Goal: Obtain resource: Download file/media

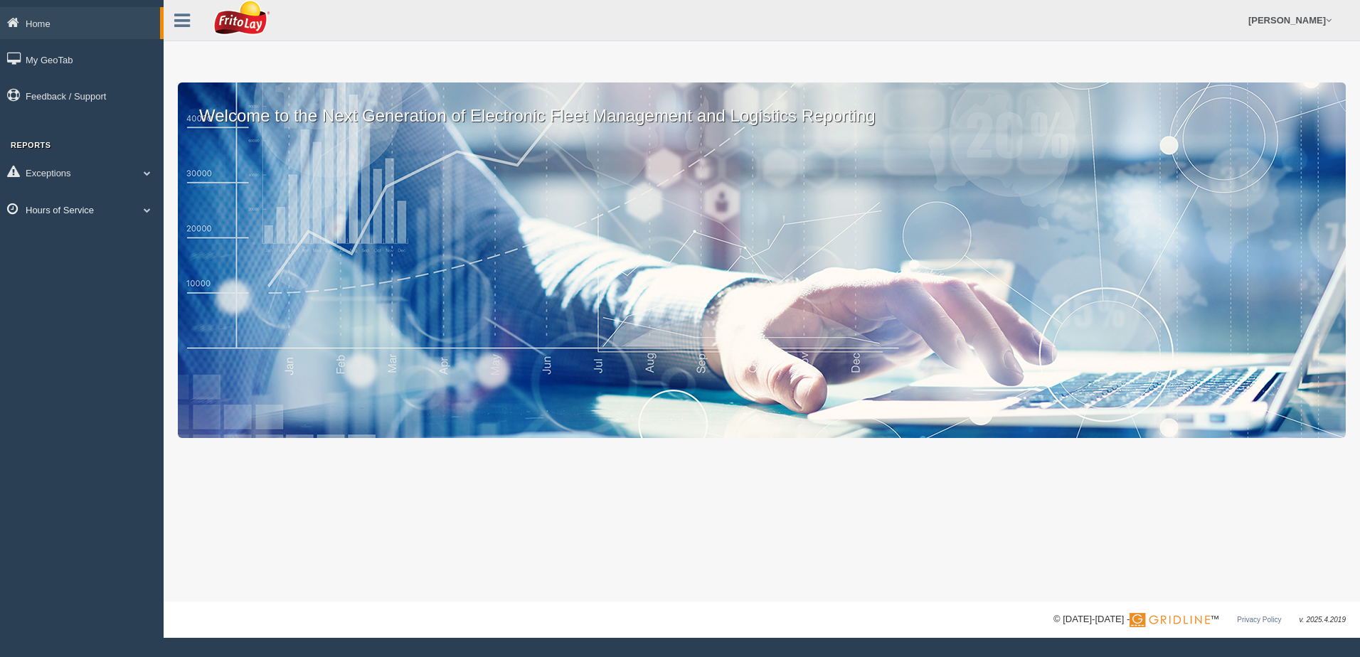
click at [149, 211] on span at bounding box center [147, 209] width 18 height 7
click at [108, 265] on link "HOS Violation Audit Reports" at bounding box center [93, 268] width 134 height 26
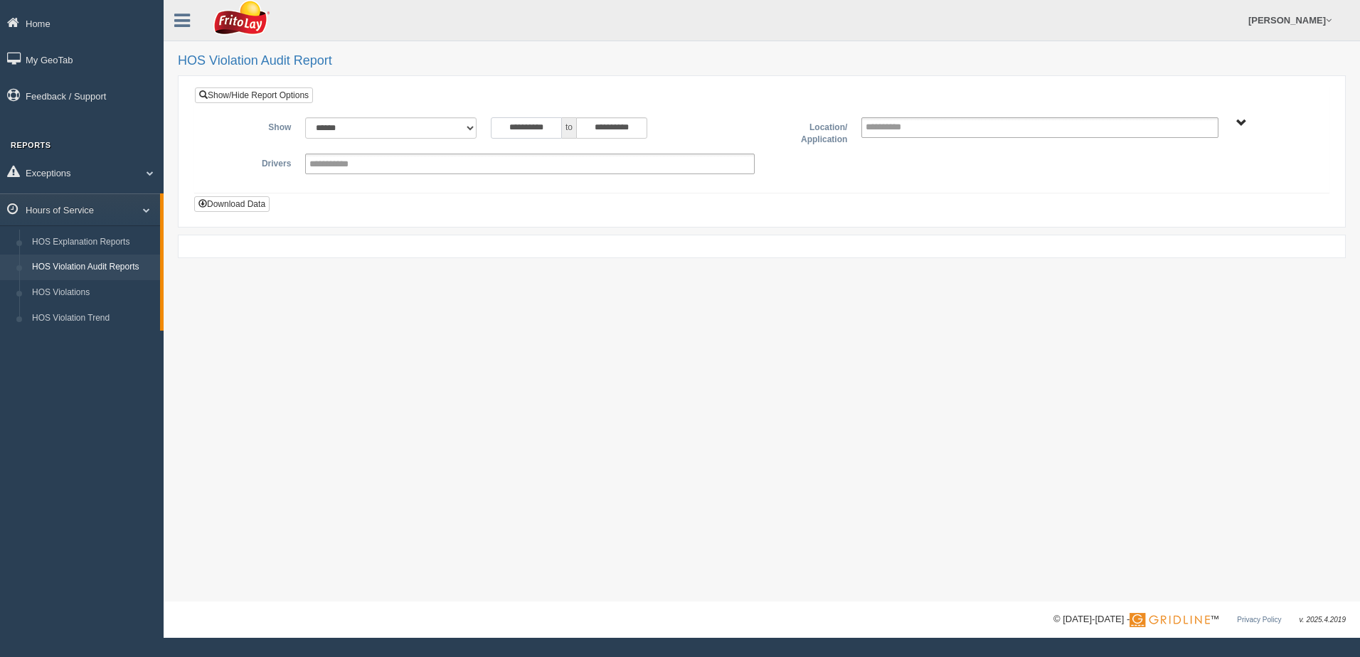
click at [496, 127] on input "**********" at bounding box center [526, 127] width 71 height 21
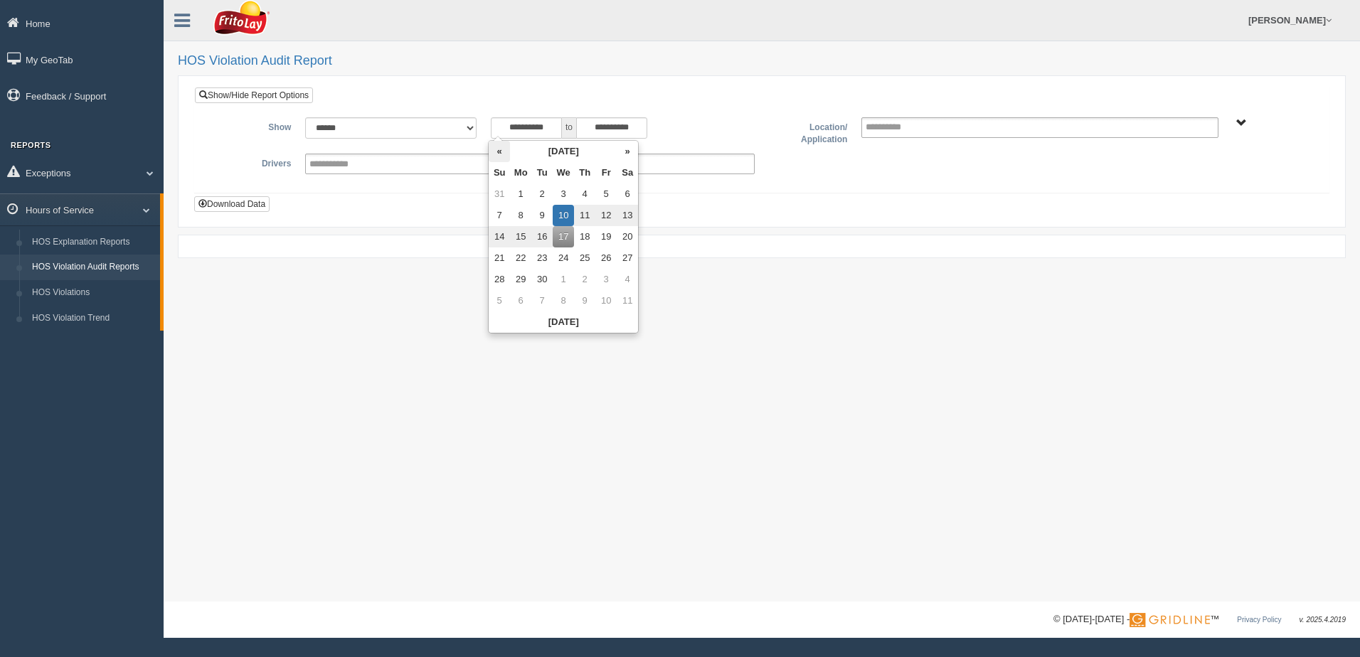
click at [504, 148] on th "«" at bounding box center [499, 151] width 21 height 21
click at [503, 279] on td "24" at bounding box center [502, 279] width 21 height 21
type input "**********"
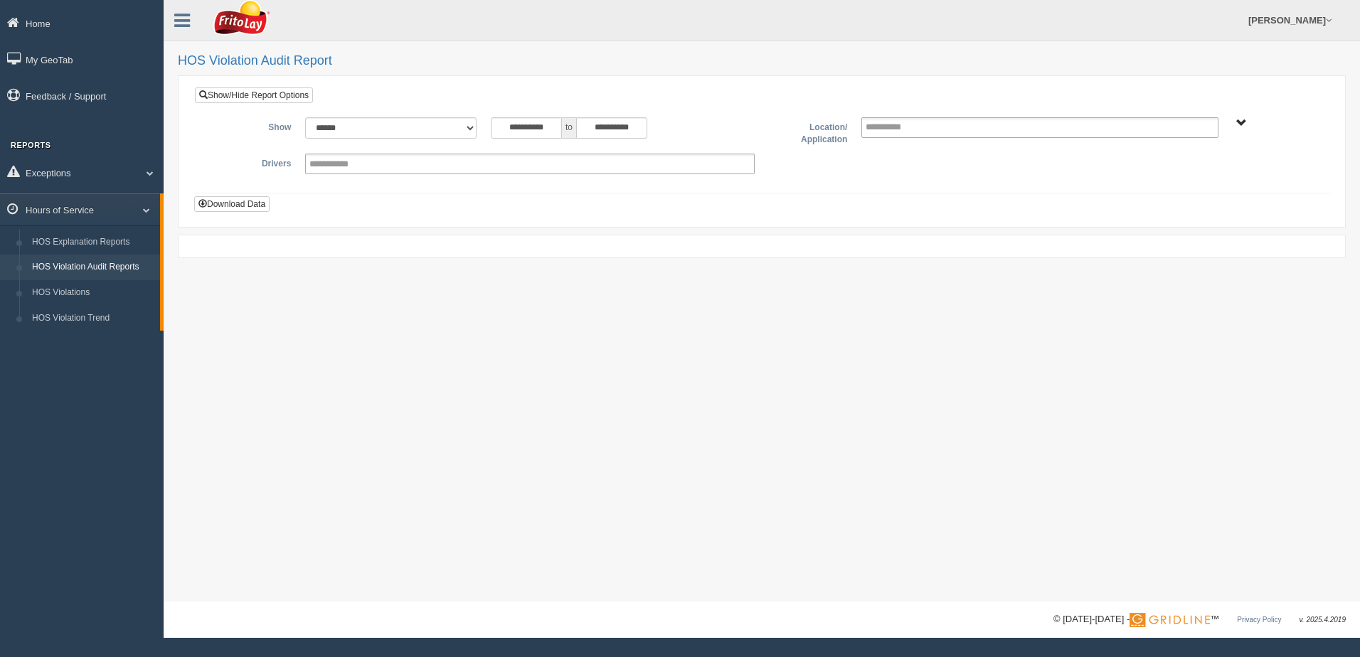
click at [793, 241] on div at bounding box center [762, 246] width 1168 height 23
click at [1241, 122] on span "NORTHCENTRAL REGION" at bounding box center [1242, 123] width 11 height 11
click at [1193, 171] on button "NORTHCENTRAL REGION" at bounding box center [1220, 174] width 123 height 16
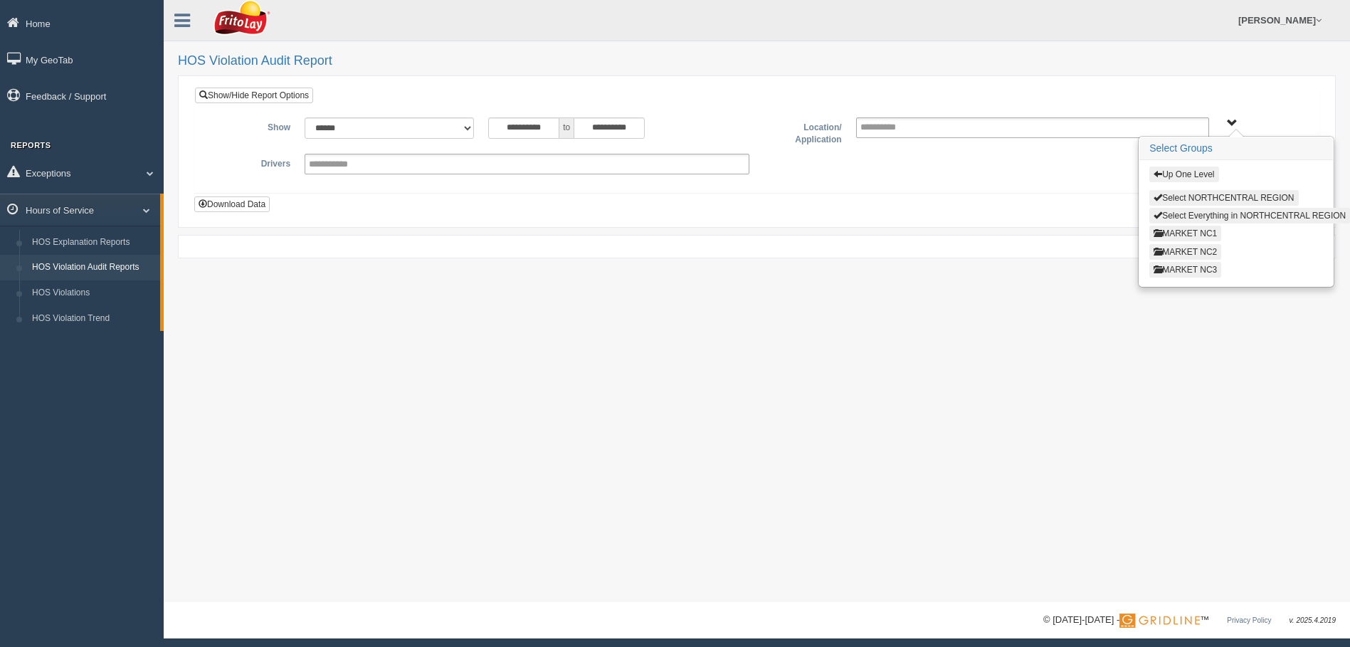
click at [1182, 232] on button "MARKET NC1" at bounding box center [1185, 234] width 72 height 16
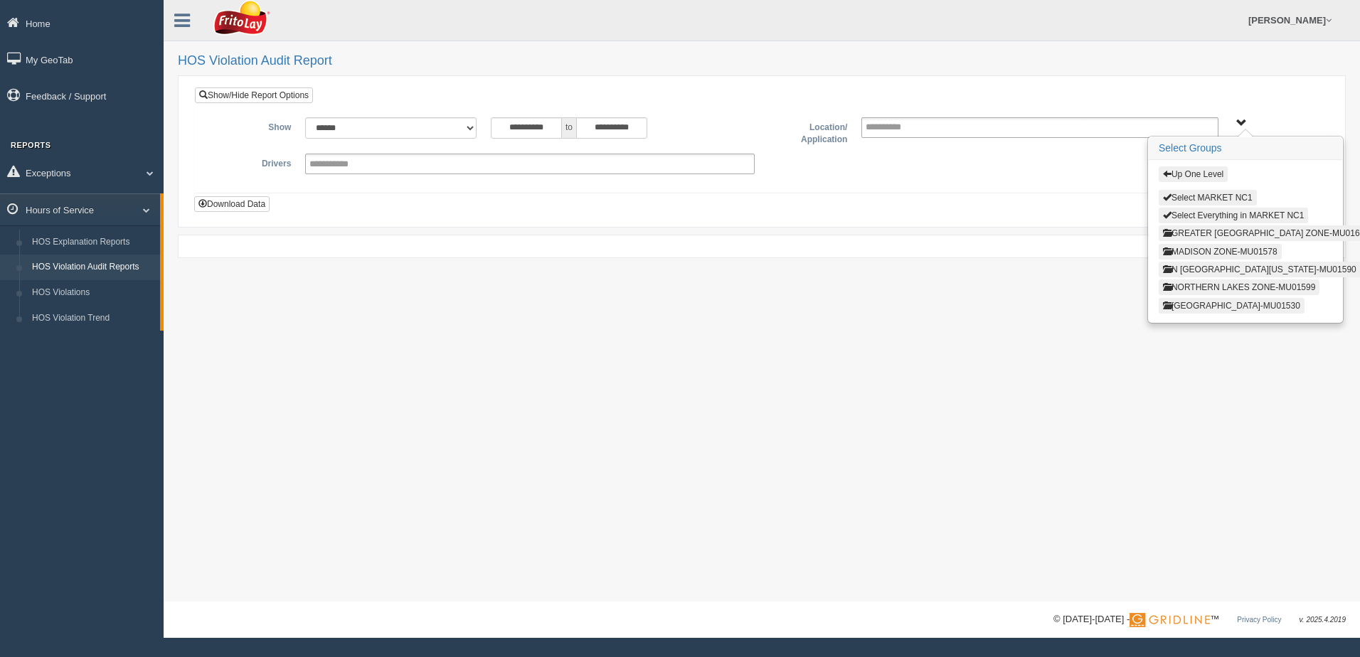
click at [1195, 303] on button "[GEOGRAPHIC_DATA]-MU01530" at bounding box center [1232, 306] width 146 height 16
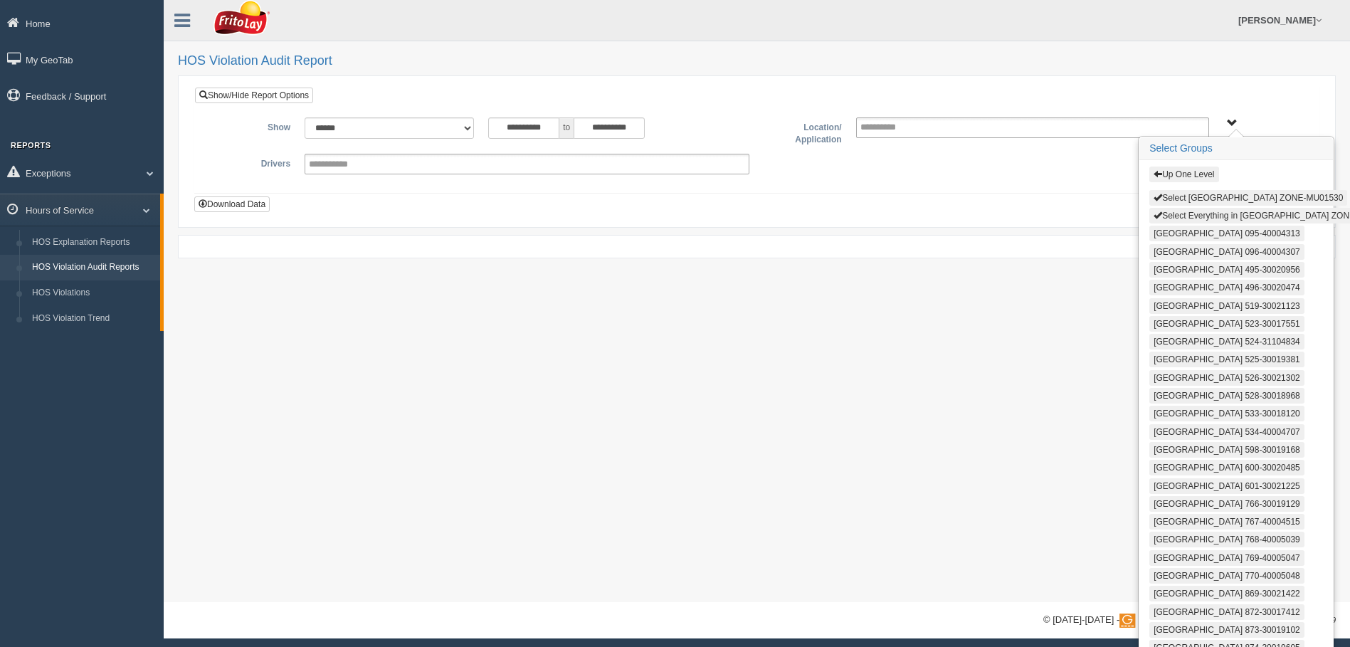
click at [1183, 216] on button "Select Everything in WINDY CITY ZONE-MU01530" at bounding box center [1274, 216] width 250 height 16
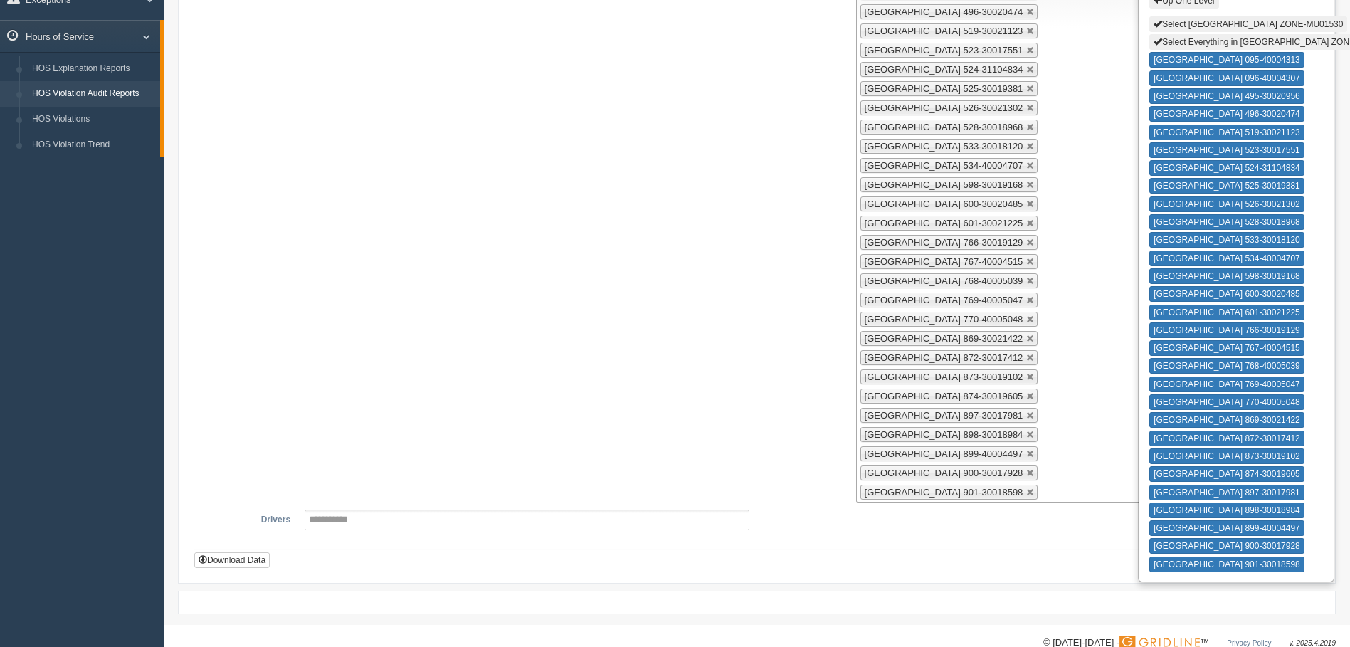
scroll to position [201, 0]
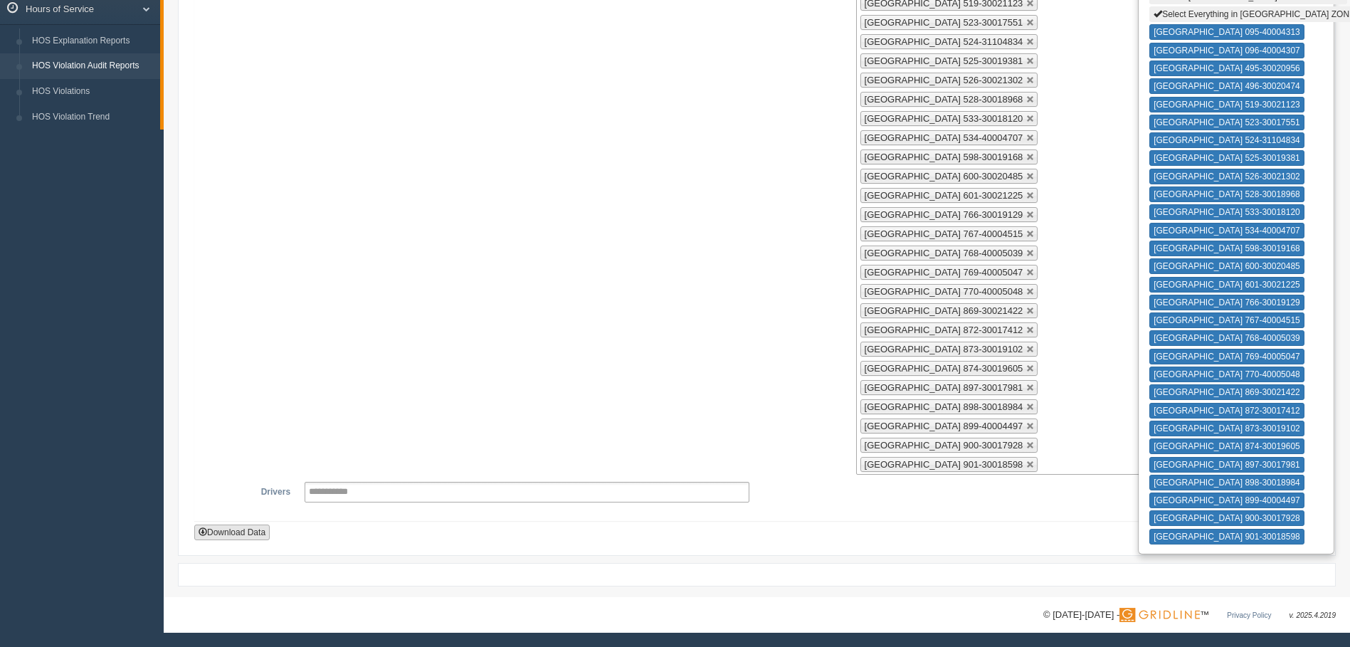
click at [221, 531] on button "Download Data" at bounding box center [231, 532] width 75 height 16
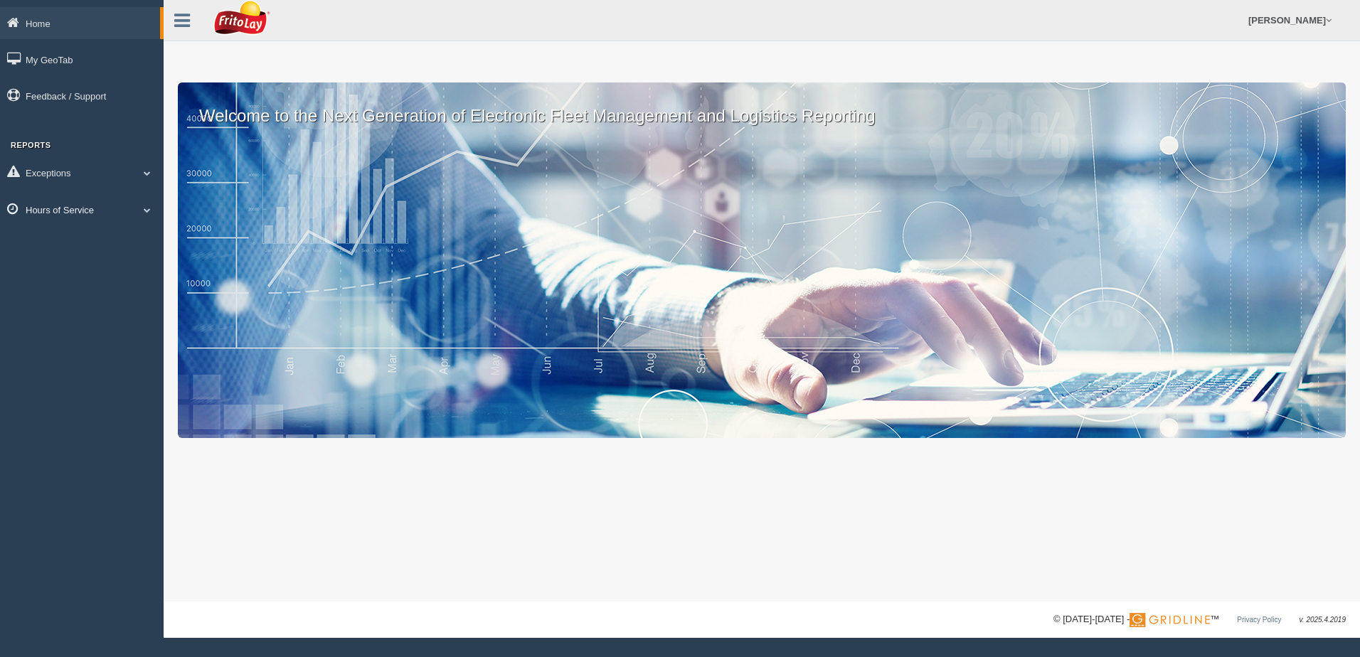
click at [149, 209] on span at bounding box center [147, 209] width 18 height 7
click at [132, 263] on link "HOS Violation Audit Reports" at bounding box center [93, 268] width 134 height 26
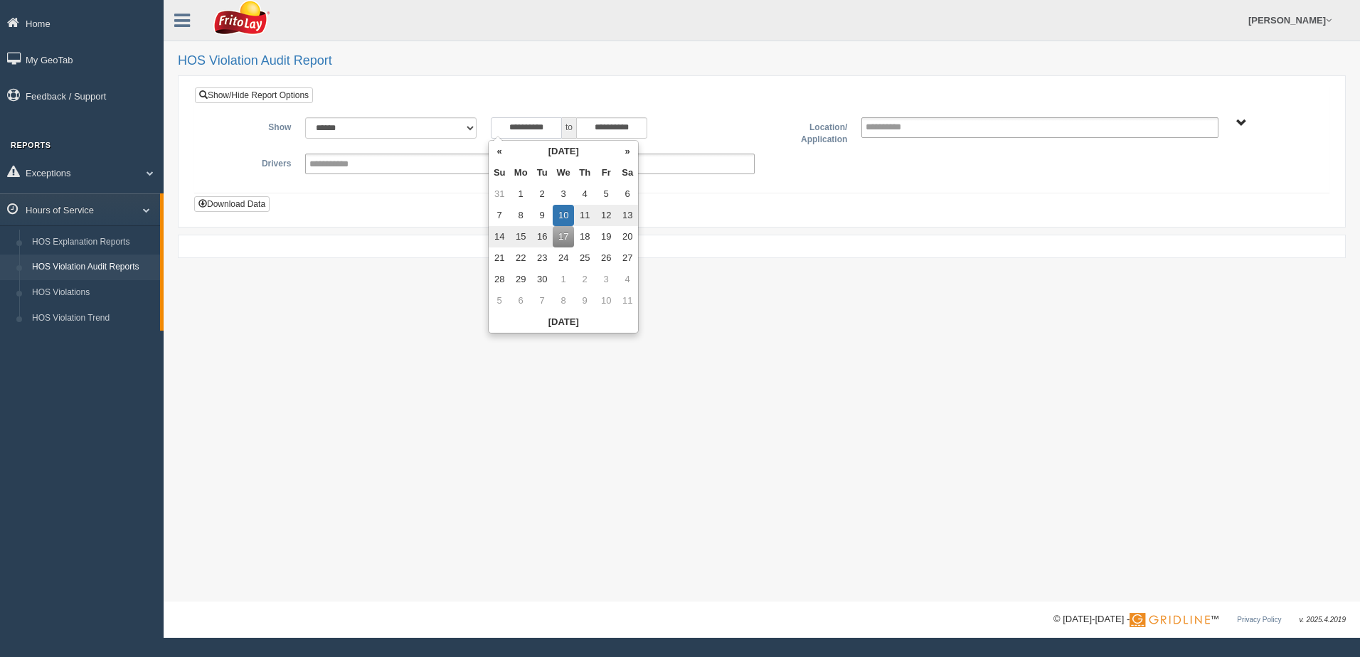
click at [498, 127] on input "**********" at bounding box center [526, 127] width 71 height 21
click at [499, 149] on th "«" at bounding box center [499, 151] width 21 height 21
click at [499, 149] on th "«" at bounding box center [502, 151] width 21 height 21
click at [498, 280] on td "27" at bounding box center [502, 279] width 21 height 21
type input "**********"
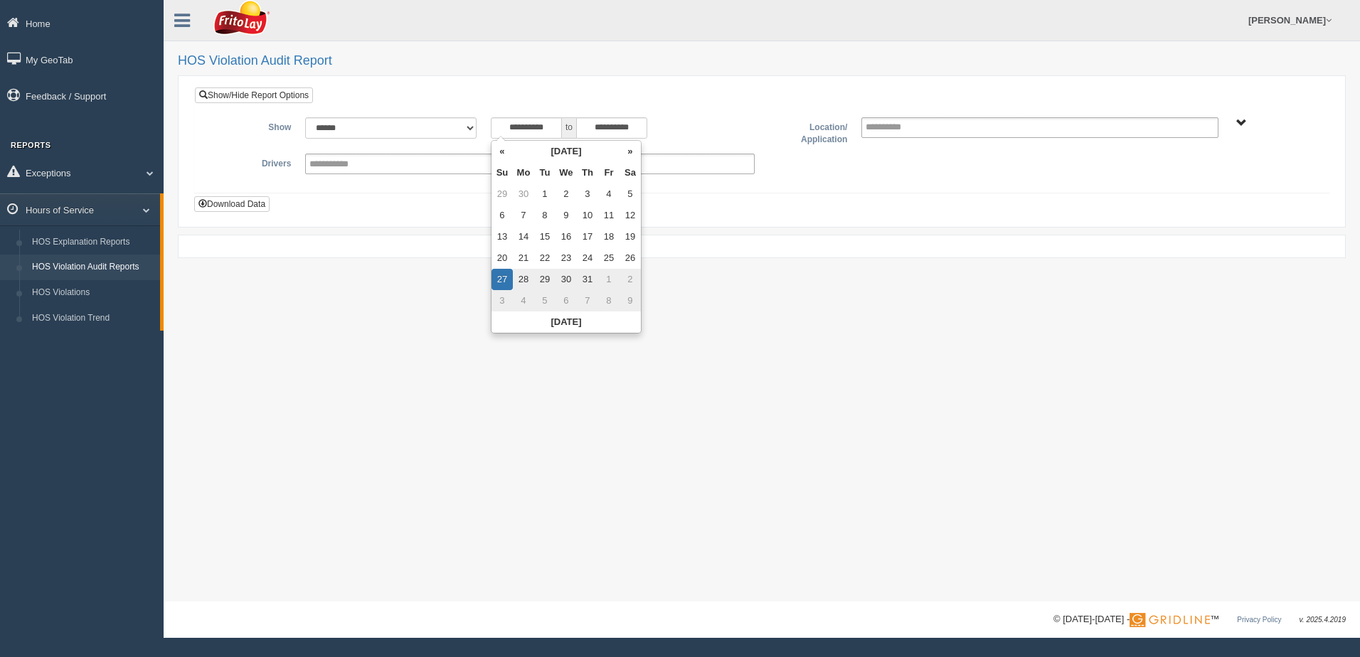
click at [694, 270] on div "**********" at bounding box center [762, 301] width 1197 height 602
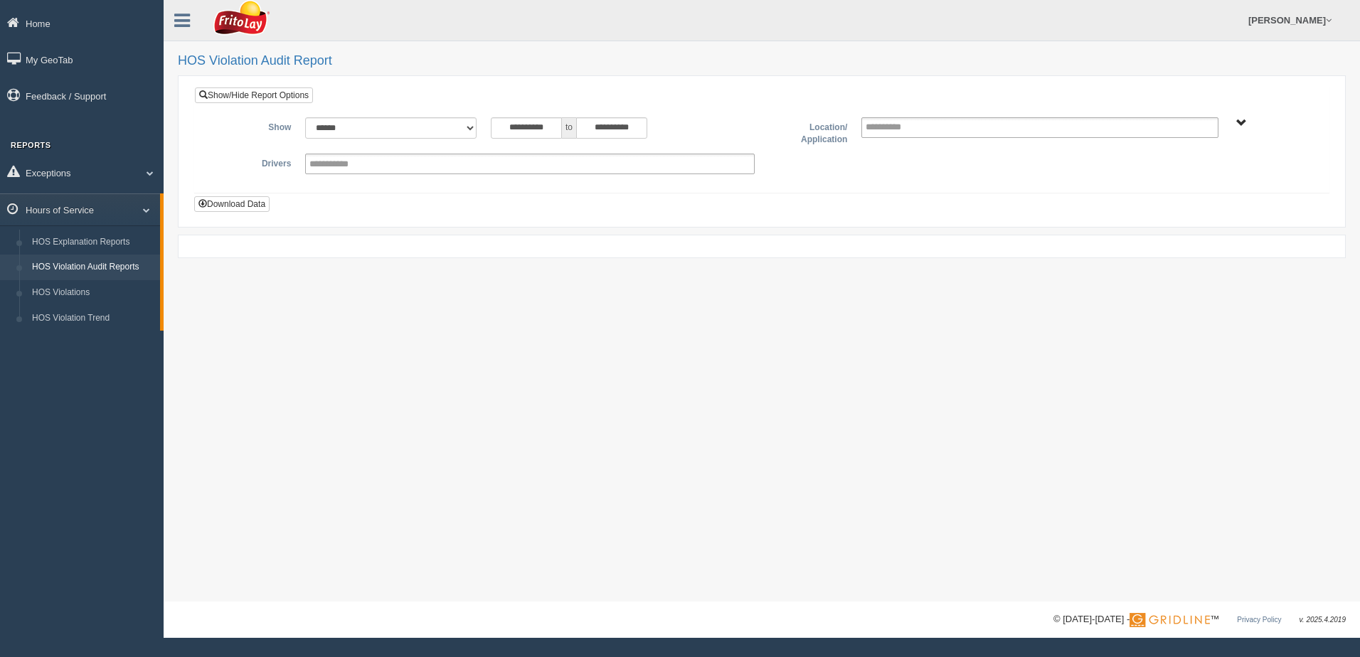
click at [1239, 121] on span "NORTHCENTRAL REGION" at bounding box center [1242, 123] width 11 height 11
click at [1202, 174] on button "NORTHCENTRAL REGION" at bounding box center [1220, 174] width 123 height 16
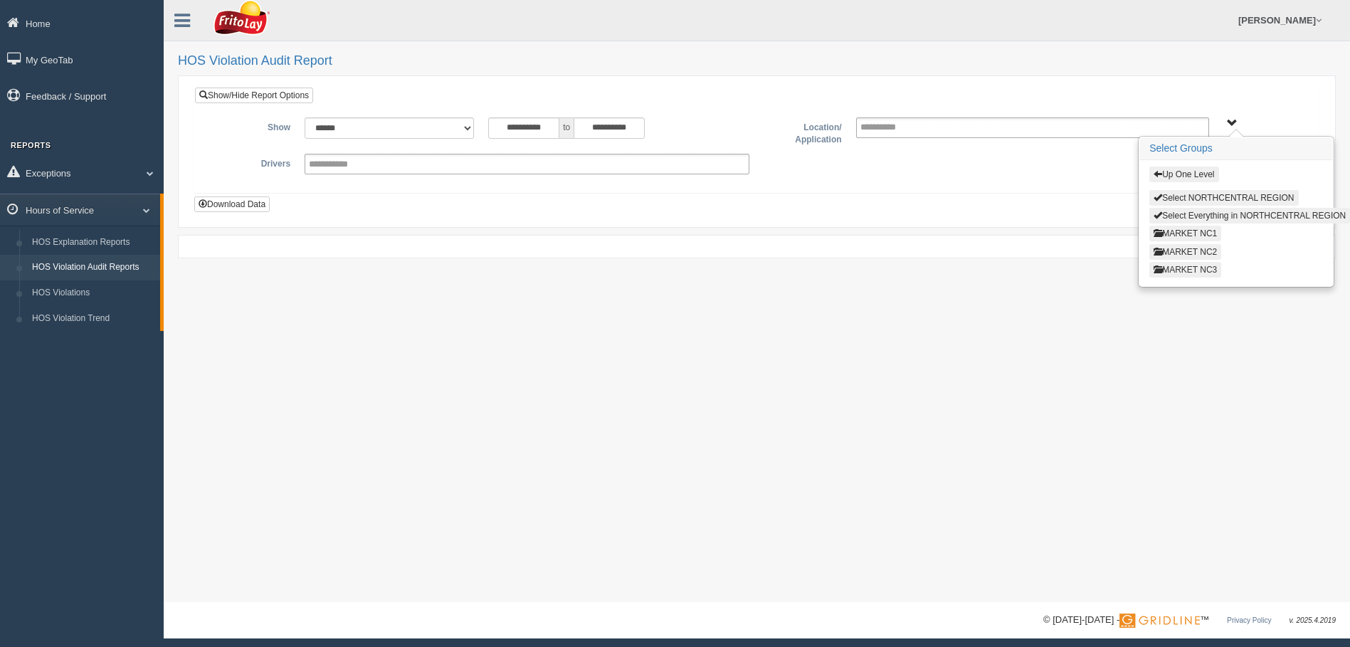
click at [1202, 266] on button "MARKET NC3" at bounding box center [1185, 270] width 72 height 16
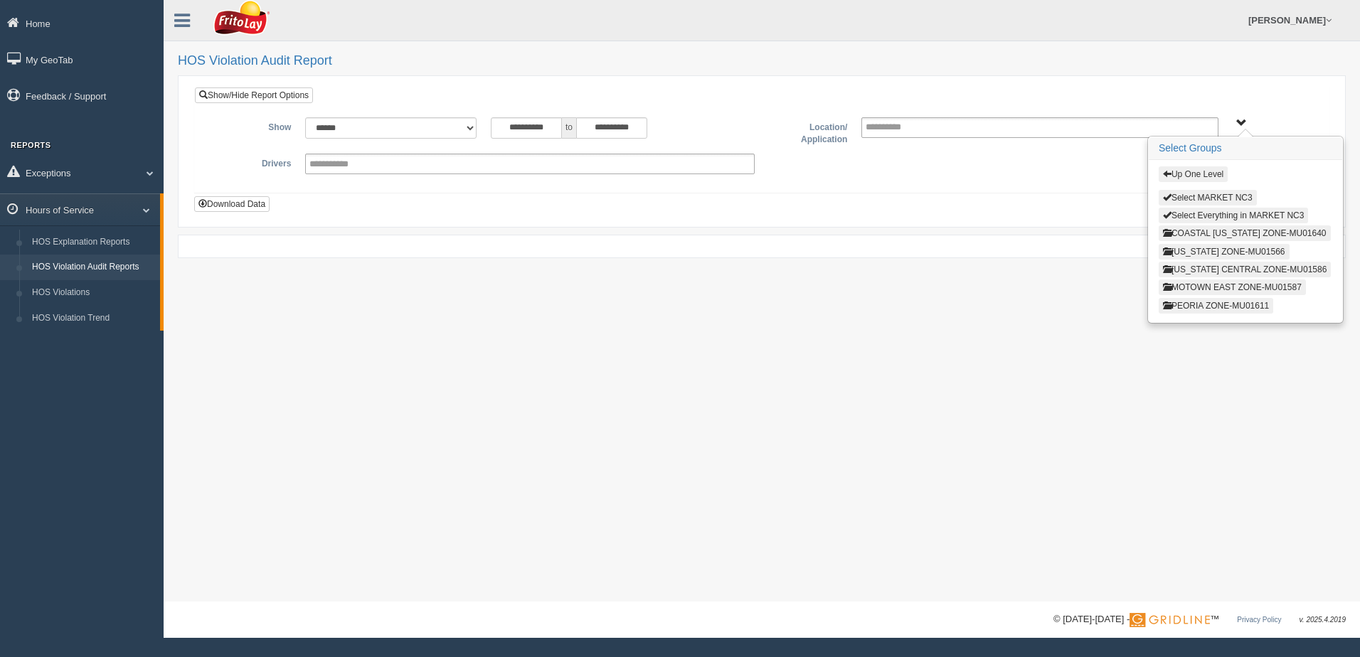
click at [1194, 176] on button "Up One Level" at bounding box center [1193, 174] width 69 height 16
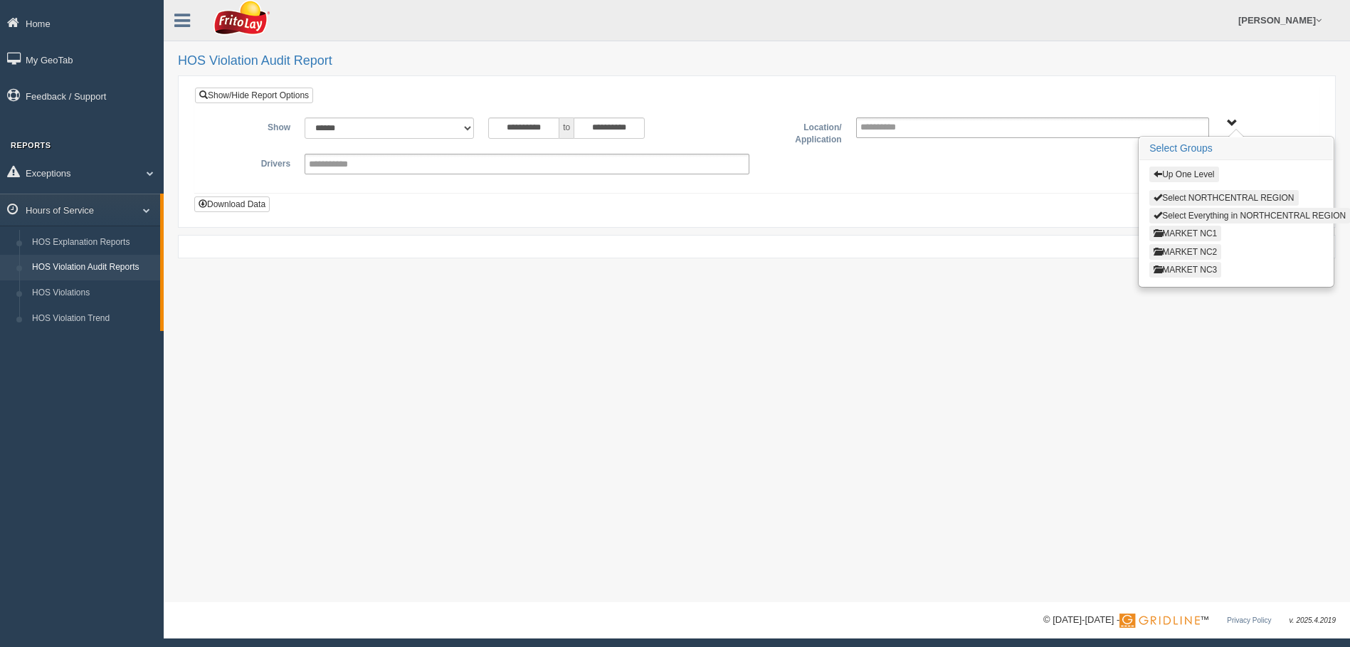
click at [1185, 232] on button "MARKET NC1" at bounding box center [1185, 234] width 72 height 16
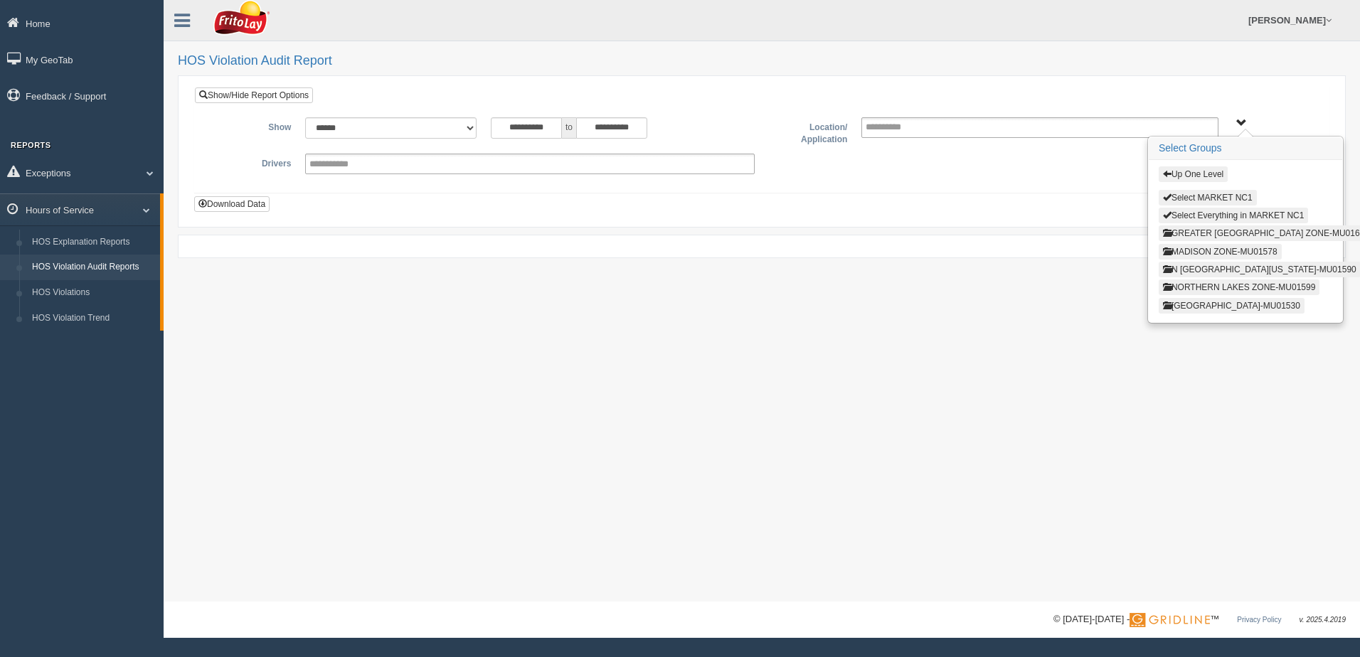
click at [1185, 232] on button "GREATER [GEOGRAPHIC_DATA] ZONE-MU01600" at bounding box center [1266, 234] width 215 height 16
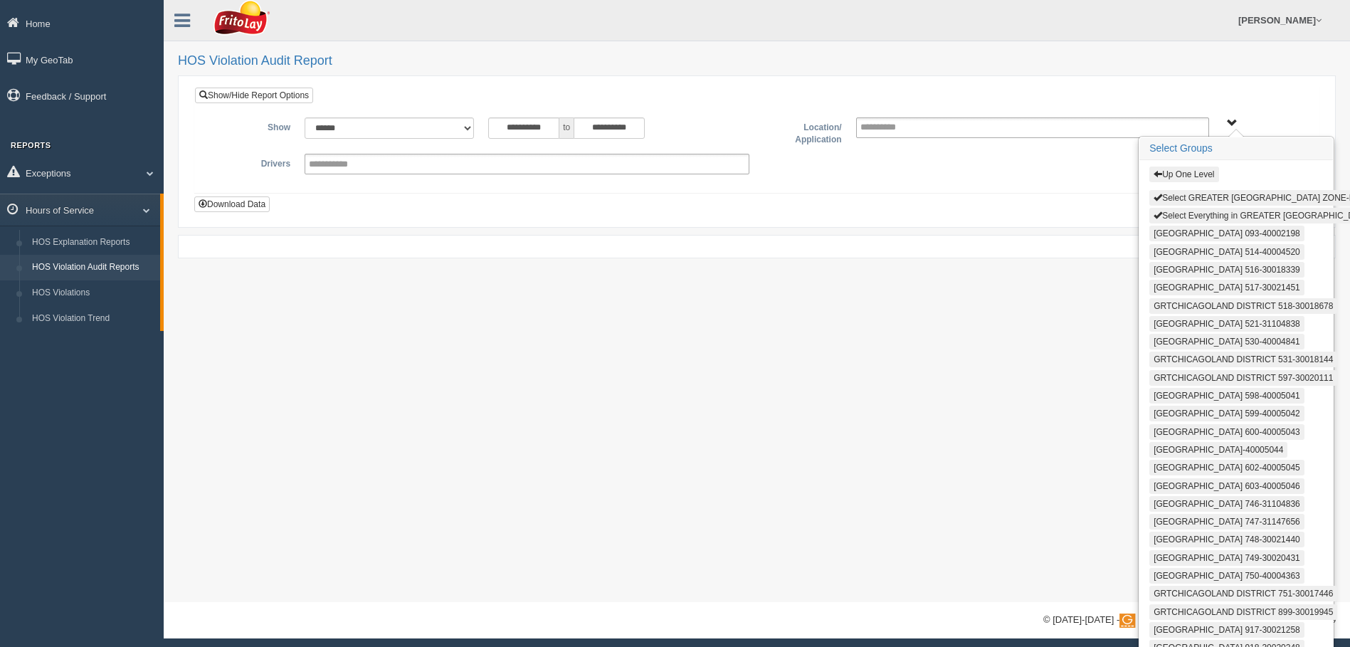
click at [1179, 214] on button "Select Everything in GREATER [GEOGRAPHIC_DATA] ZONE-MU01600" at bounding box center [1295, 216] width 292 height 16
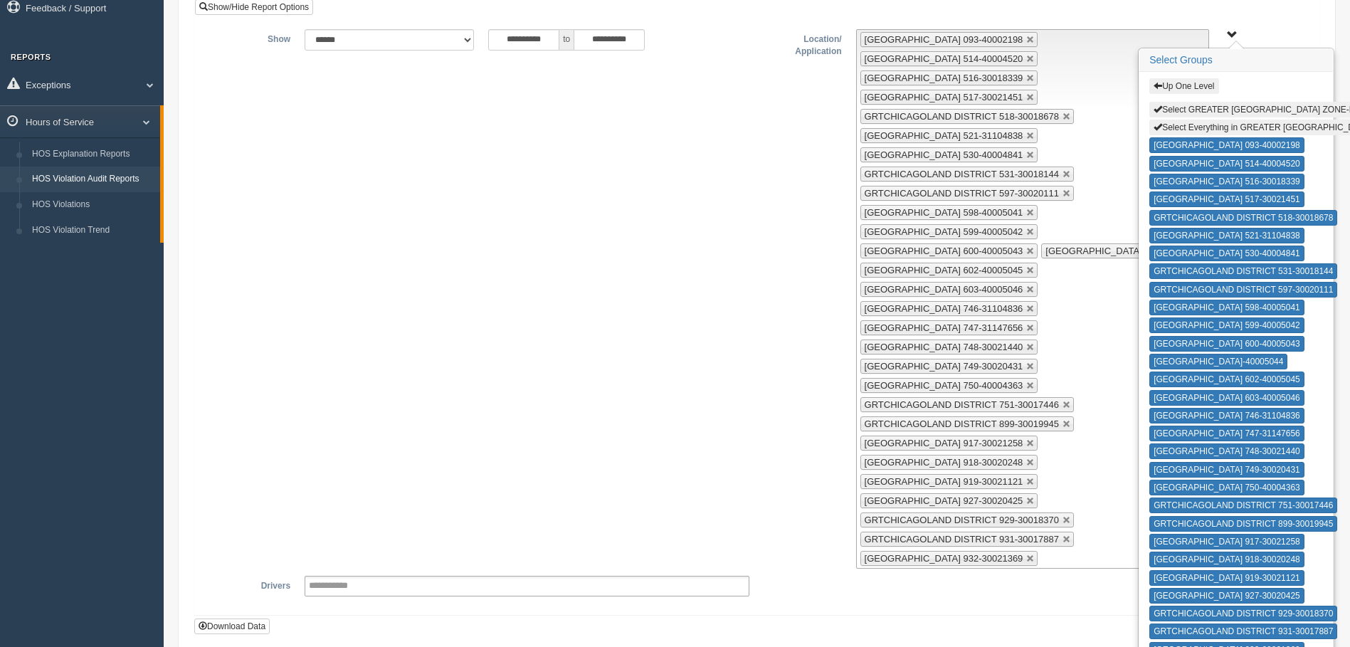
scroll to position [201, 0]
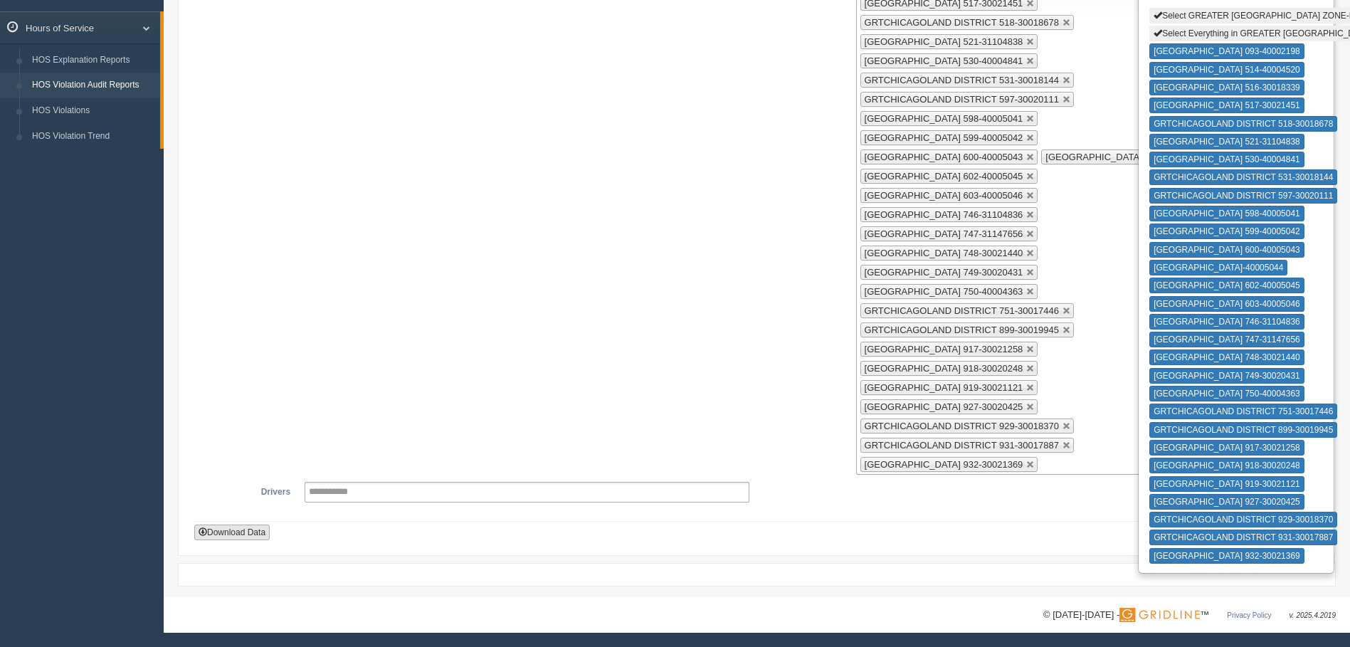
click at [243, 527] on button "Download Data" at bounding box center [231, 532] width 75 height 16
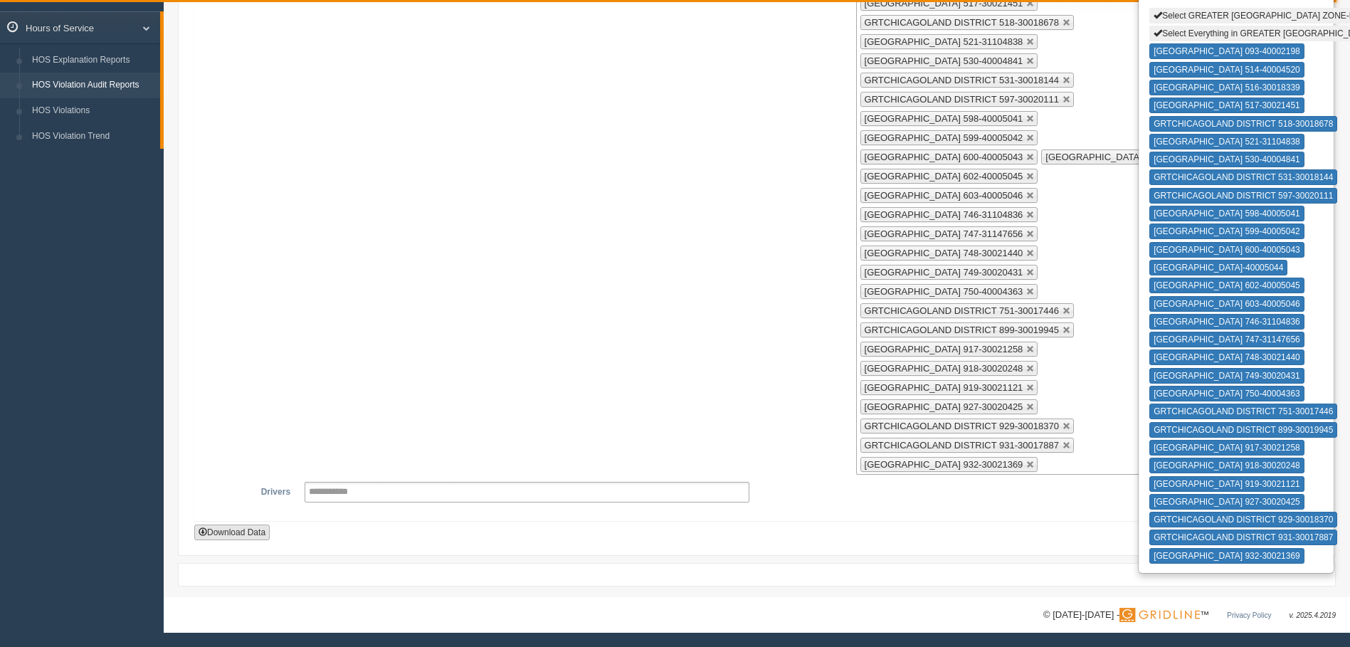
click at [224, 531] on button "Download Data" at bounding box center [231, 532] width 75 height 16
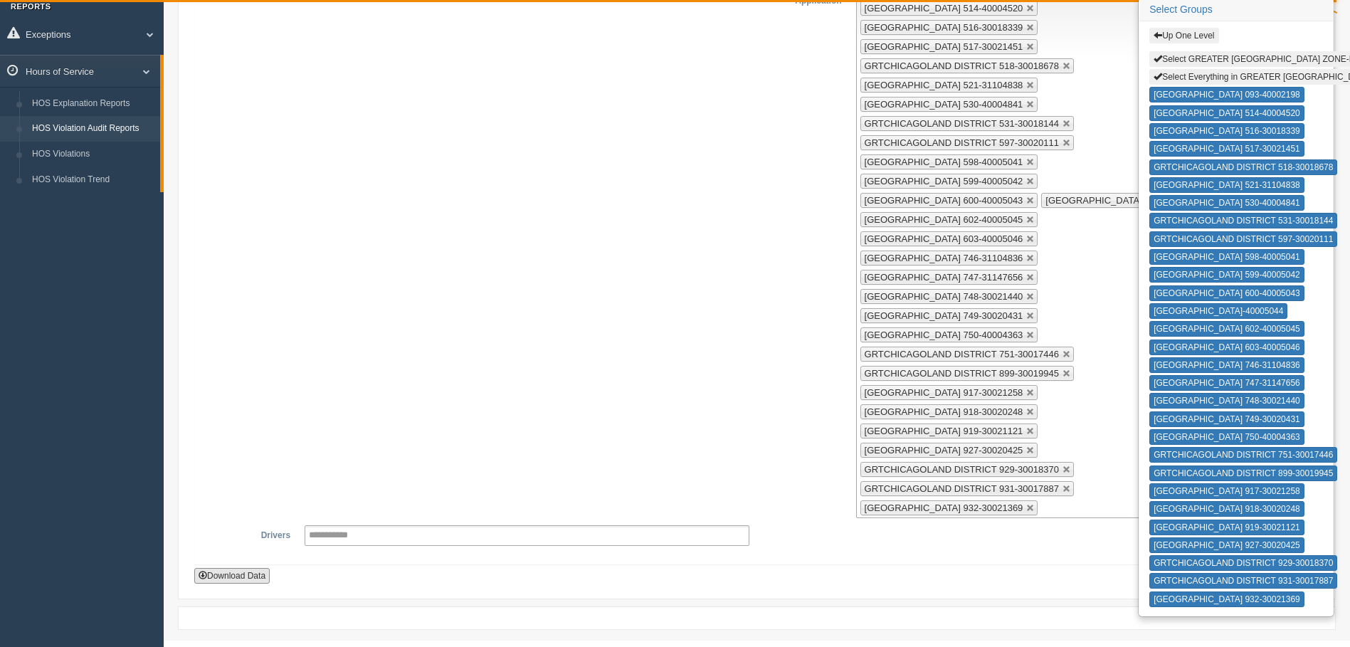
scroll to position [0, 0]
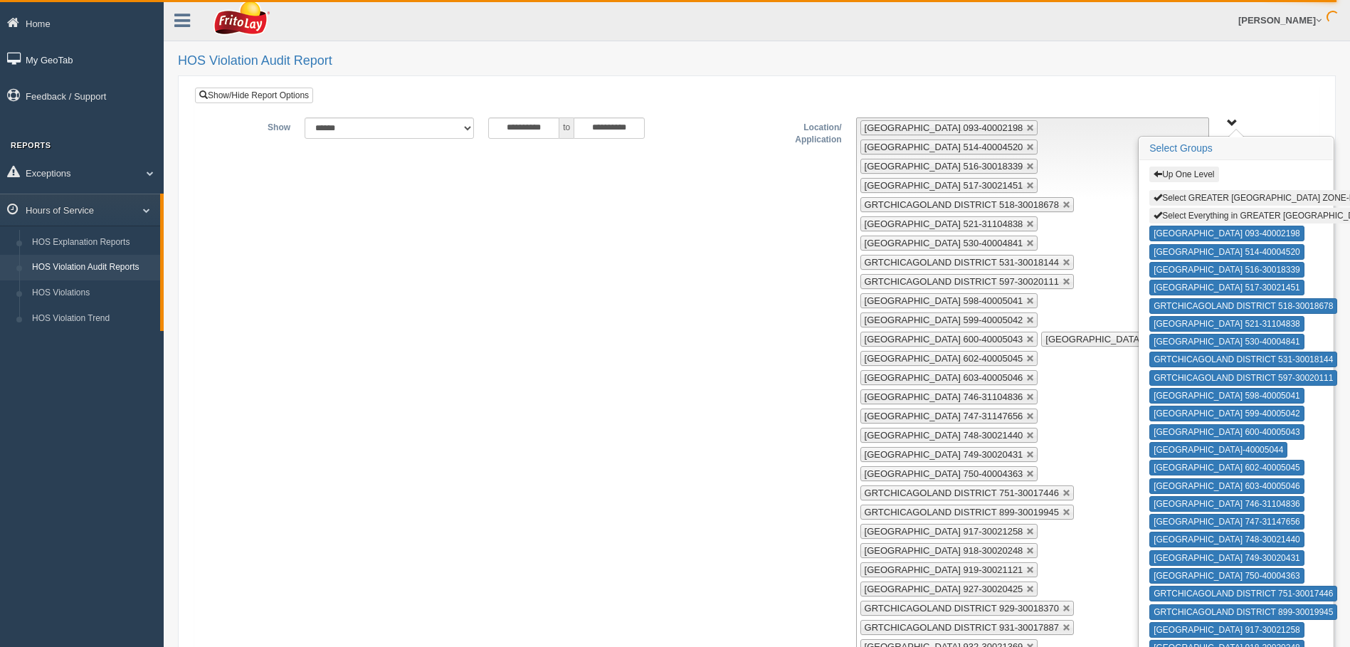
click at [55, 59] on link "My GeoTab" at bounding box center [82, 59] width 164 height 32
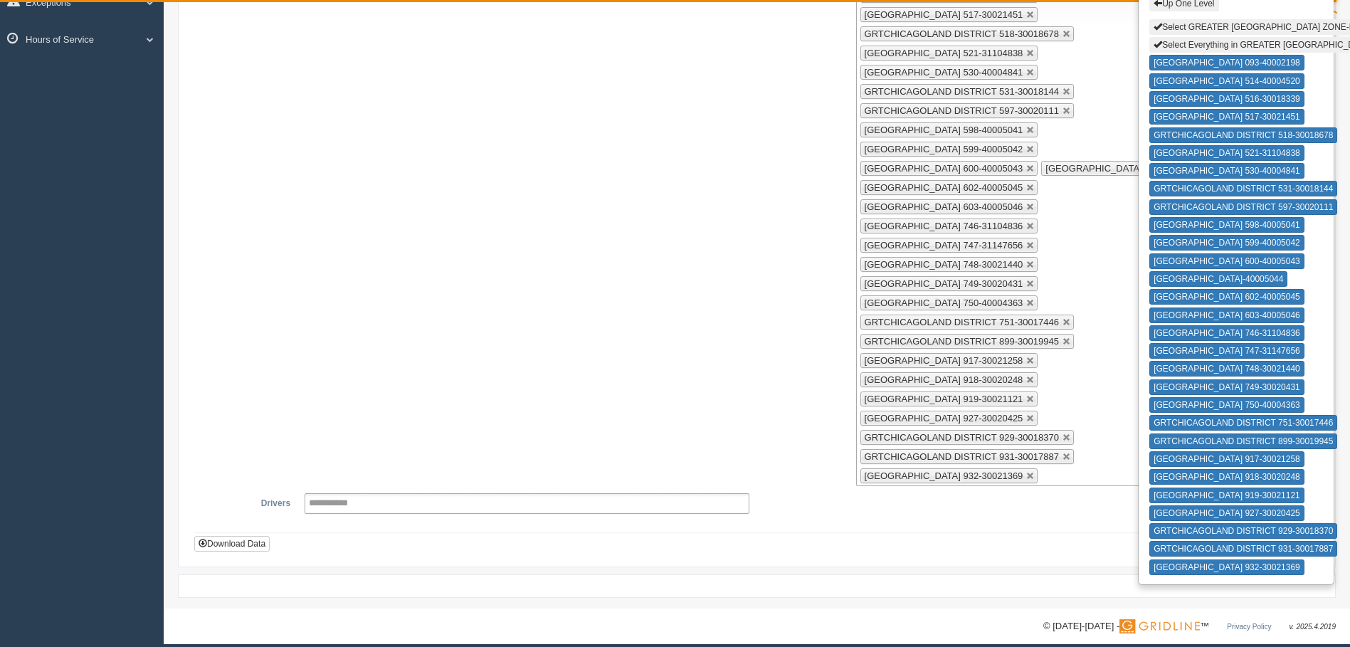
scroll to position [201, 0]
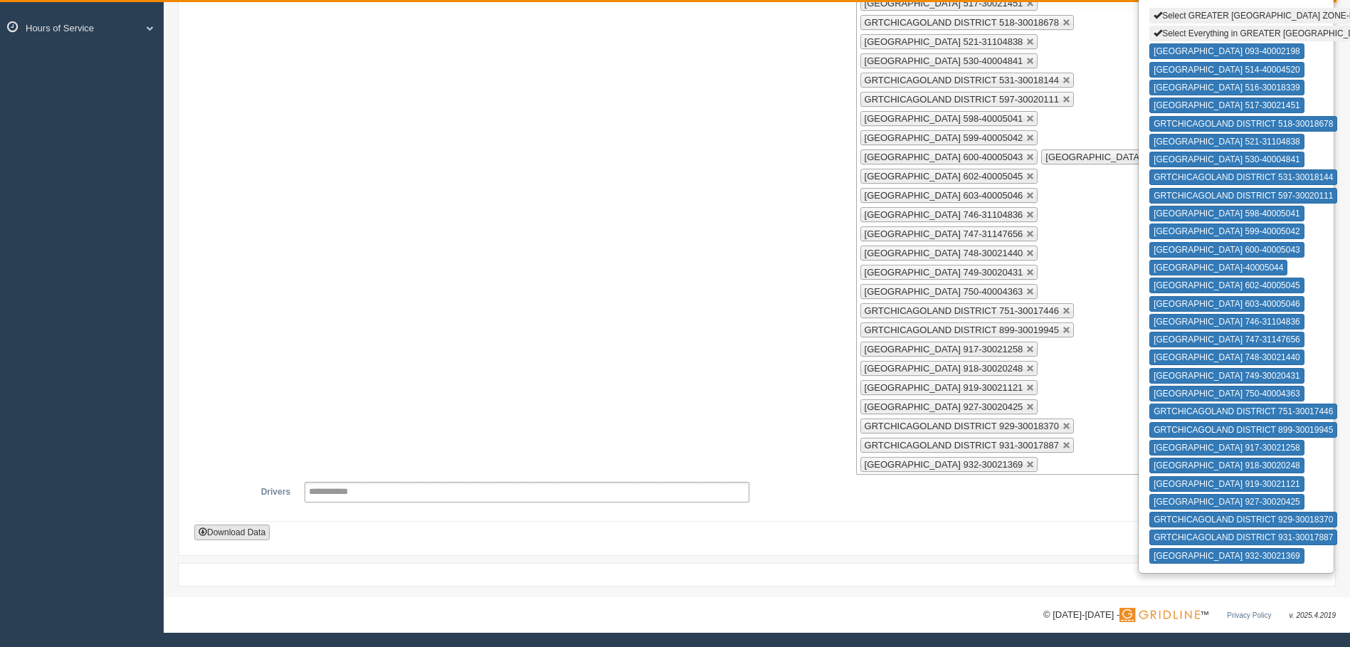
click at [226, 531] on button "Download Data" at bounding box center [231, 532] width 75 height 16
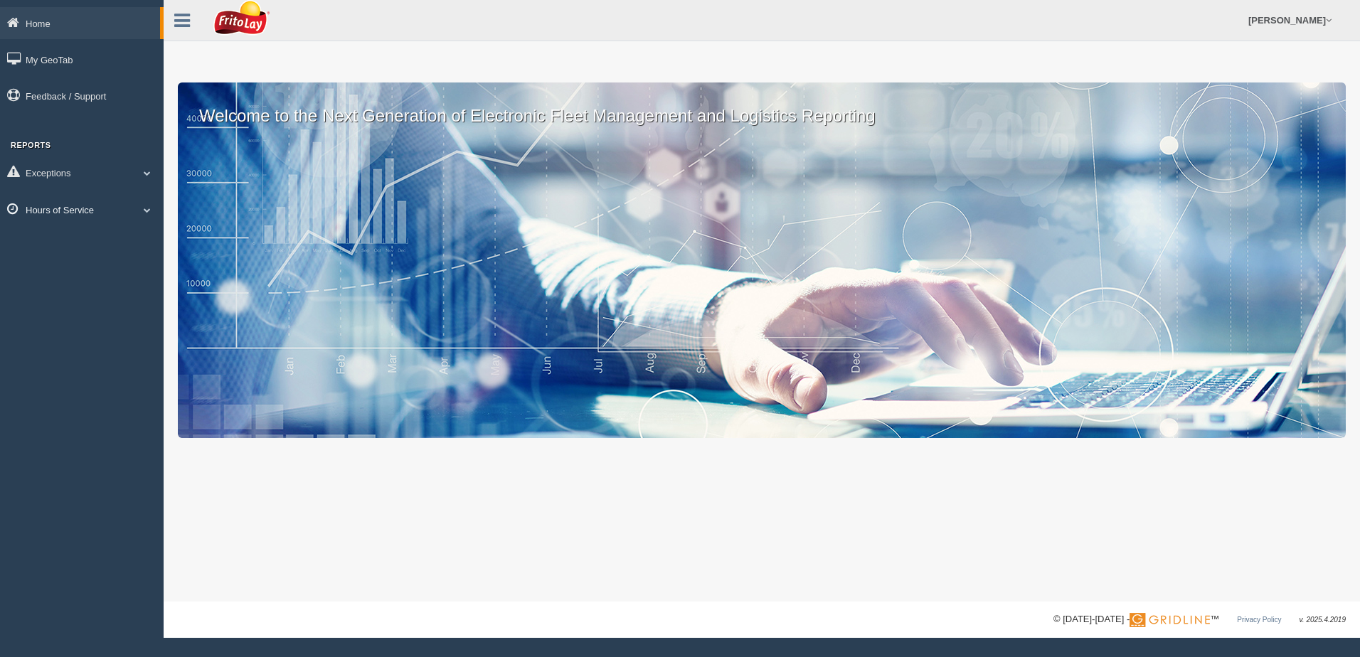
click at [148, 207] on span at bounding box center [147, 209] width 18 height 7
click at [93, 268] on link "HOS Violation Audit Reports" at bounding box center [93, 268] width 134 height 26
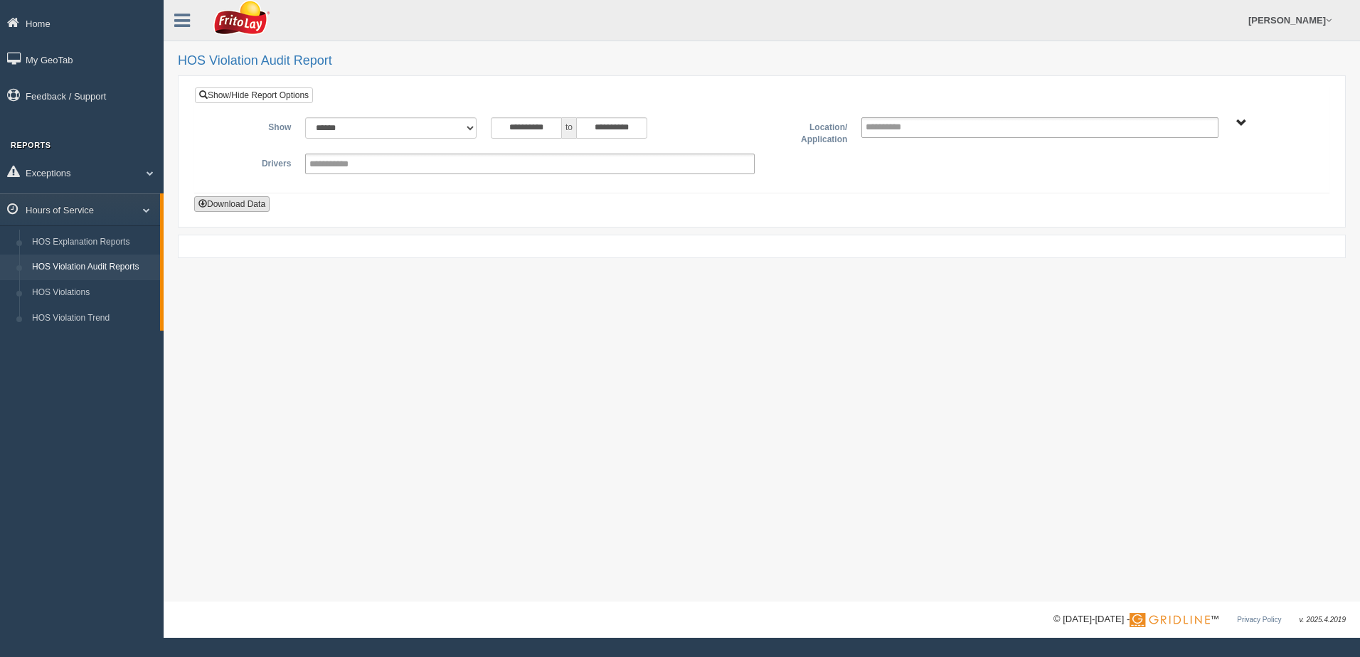
click at [250, 203] on button "Download Data" at bounding box center [231, 204] width 75 height 16
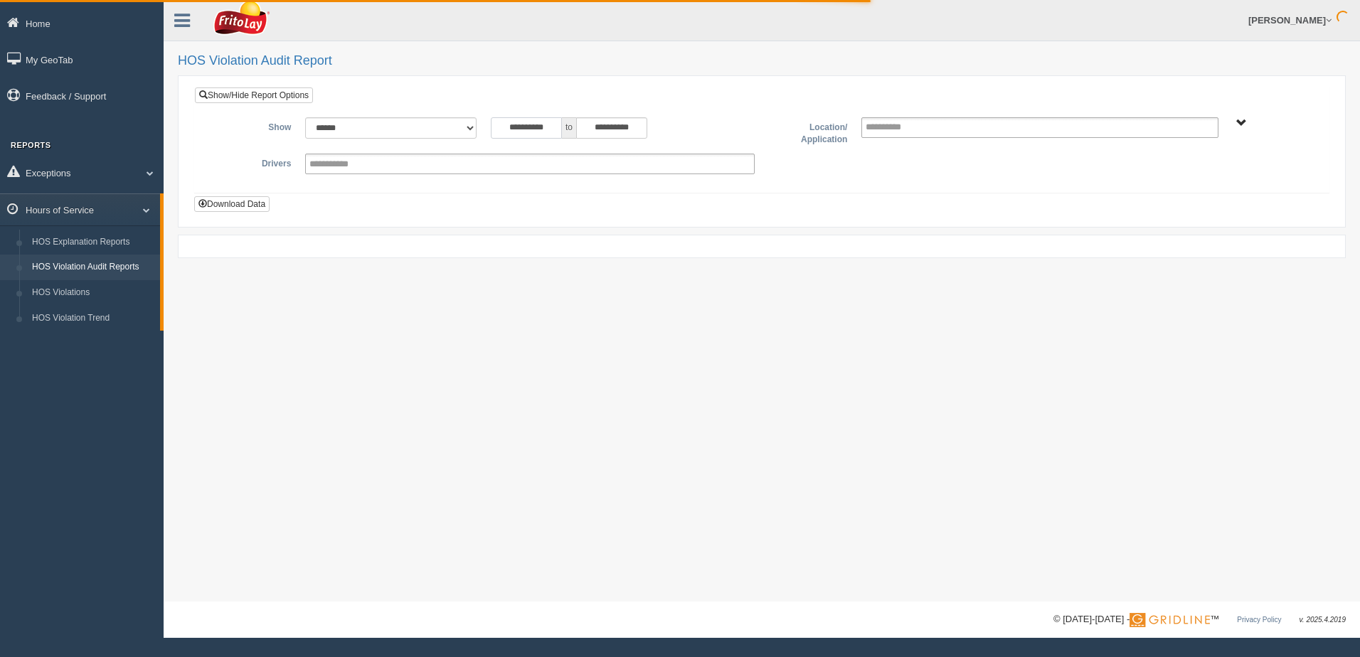
click at [493, 130] on input "**********" at bounding box center [526, 127] width 71 height 21
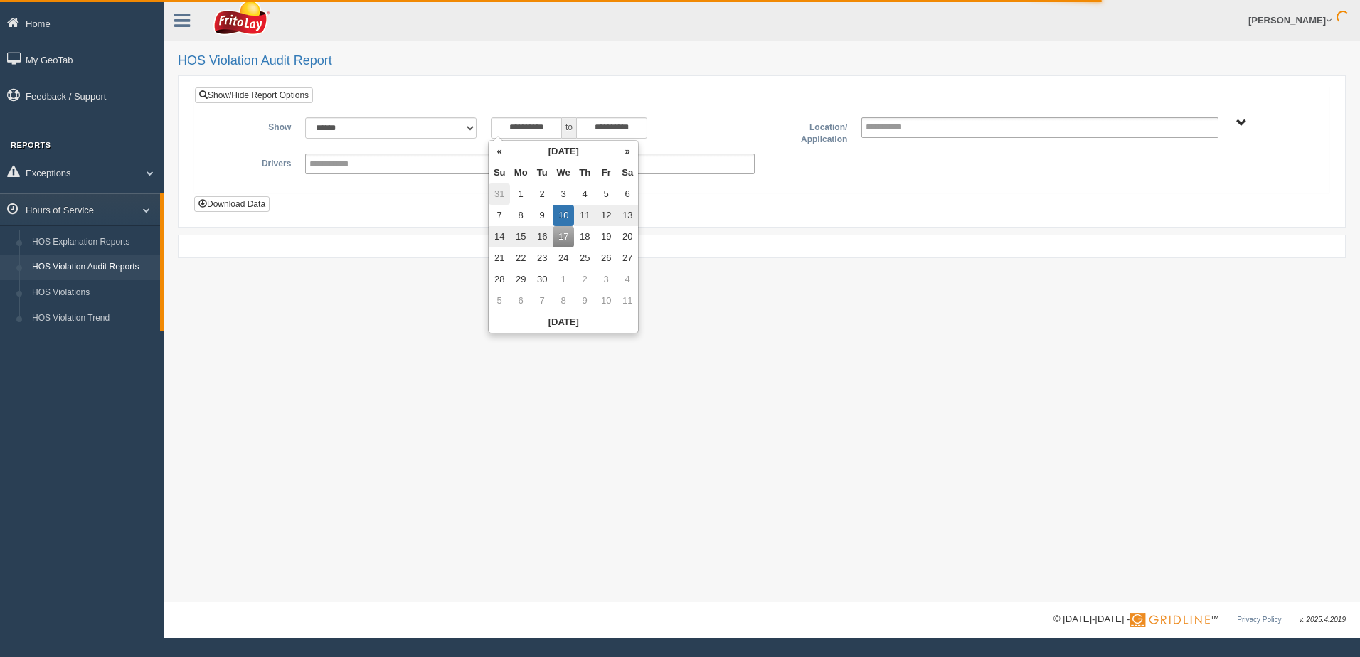
click at [499, 194] on td "31" at bounding box center [499, 194] width 21 height 21
type input "**********"
click at [748, 287] on div "**********" at bounding box center [762, 301] width 1197 height 602
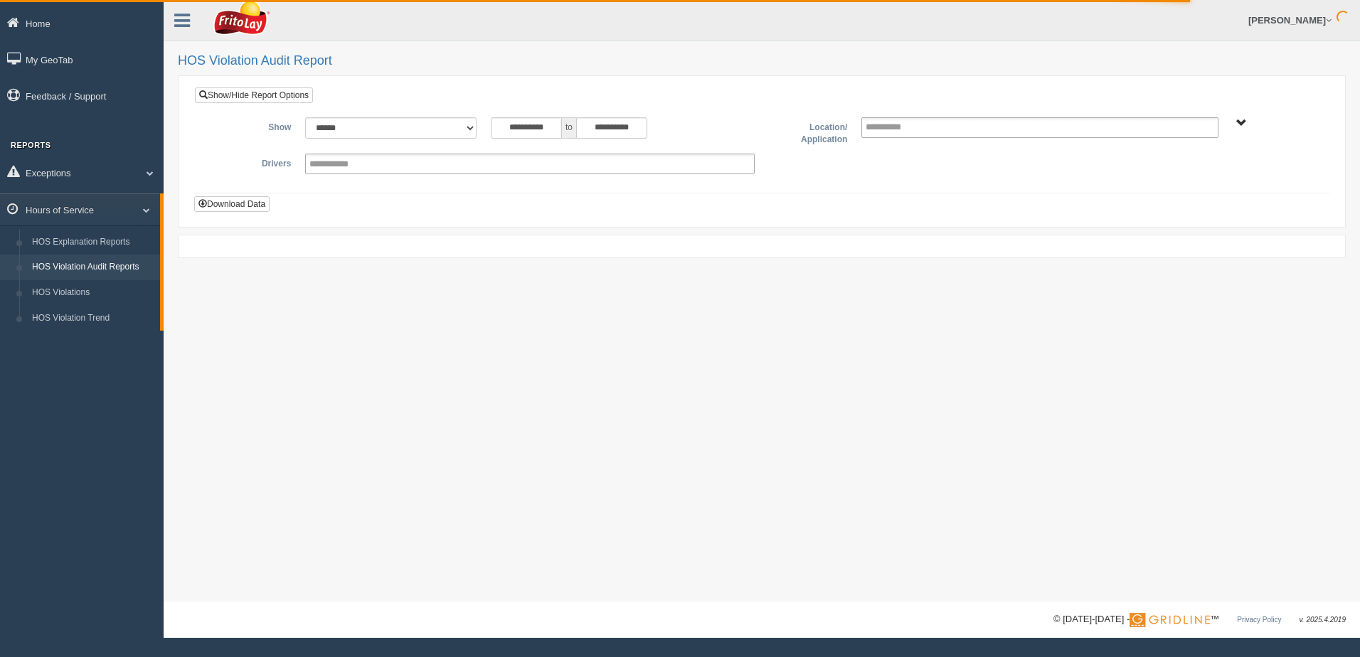
click at [1239, 122] on span "NORTHCENTRAL REGION" at bounding box center [1242, 123] width 11 height 11
click at [1222, 176] on button "NORTHCENTRAL REGION" at bounding box center [1220, 174] width 123 height 16
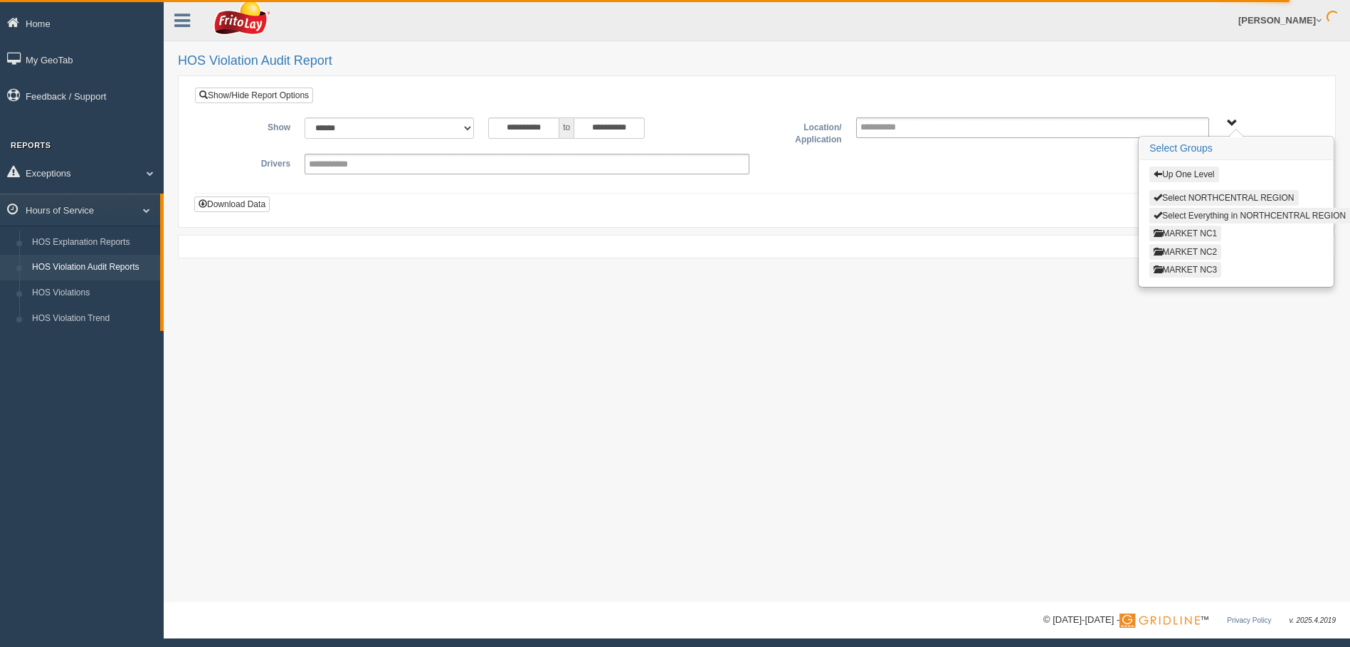
click at [1179, 233] on button "MARKET NC1" at bounding box center [1185, 234] width 72 height 16
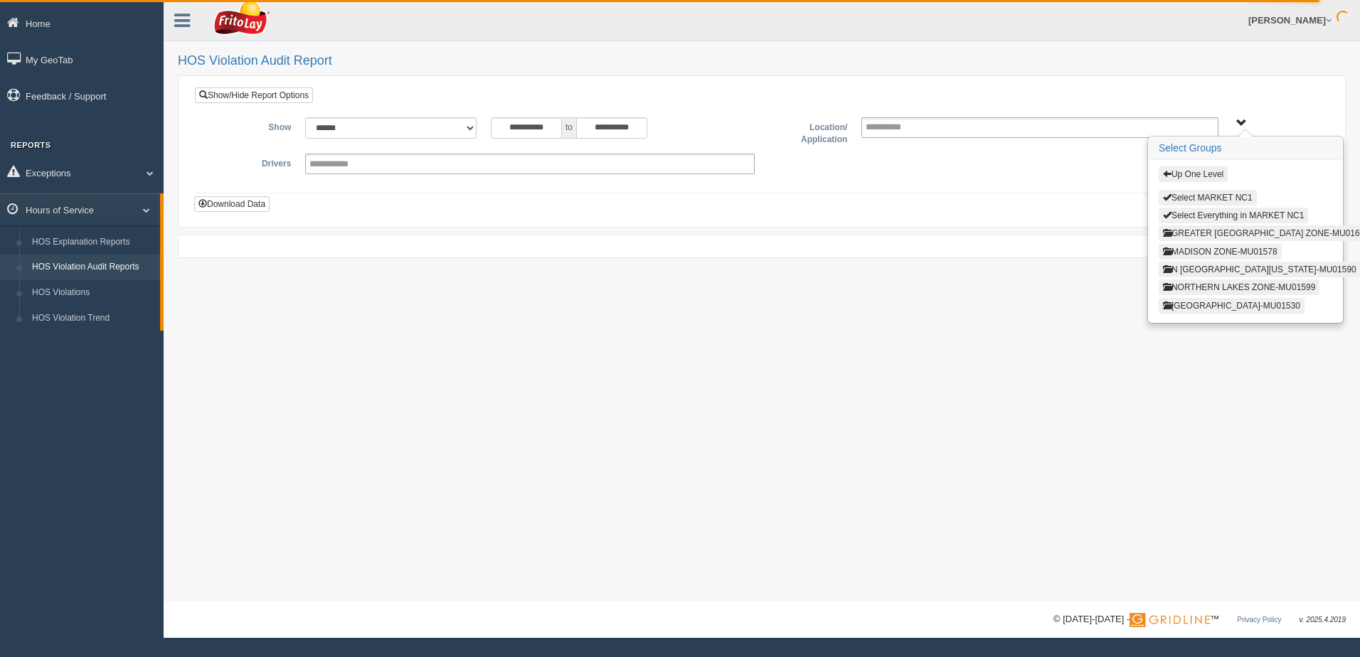
click at [1181, 234] on button "GREATER [GEOGRAPHIC_DATA] ZONE-MU01600" at bounding box center [1266, 234] width 215 height 16
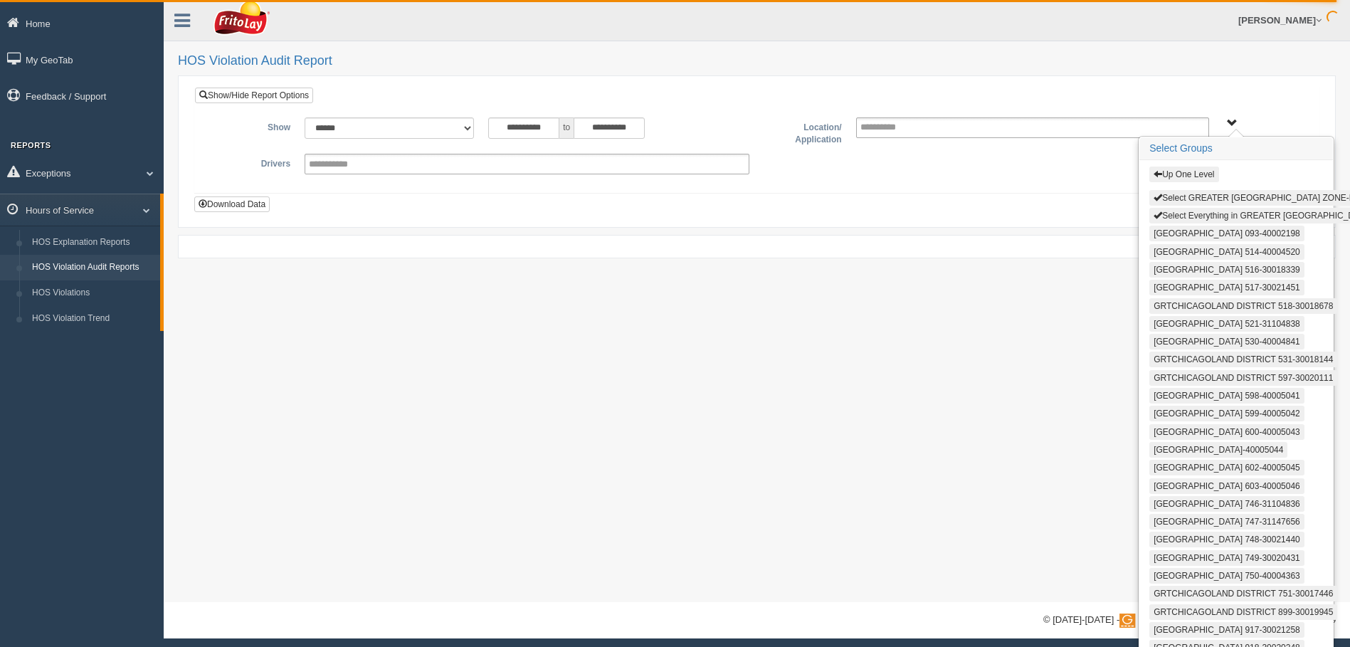
click at [1199, 214] on button "Select Everything in GREATER [GEOGRAPHIC_DATA] ZONE-MU01600" at bounding box center [1295, 216] width 292 height 16
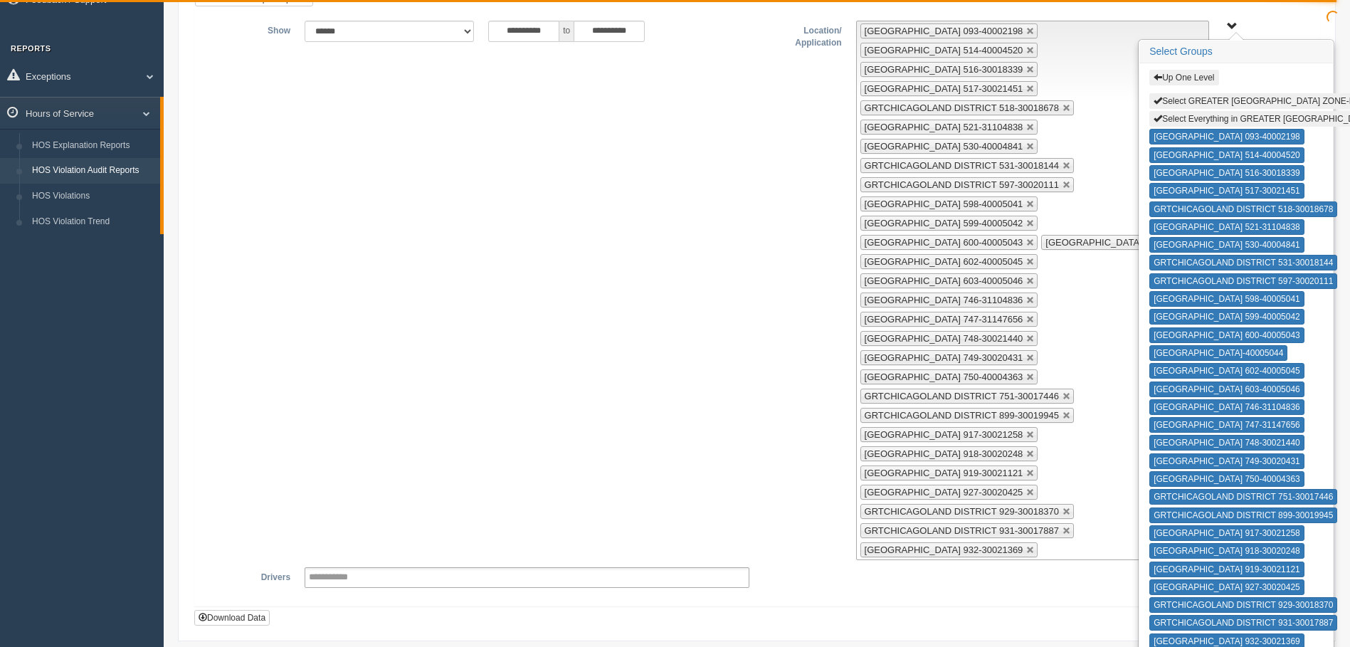
scroll to position [201, 0]
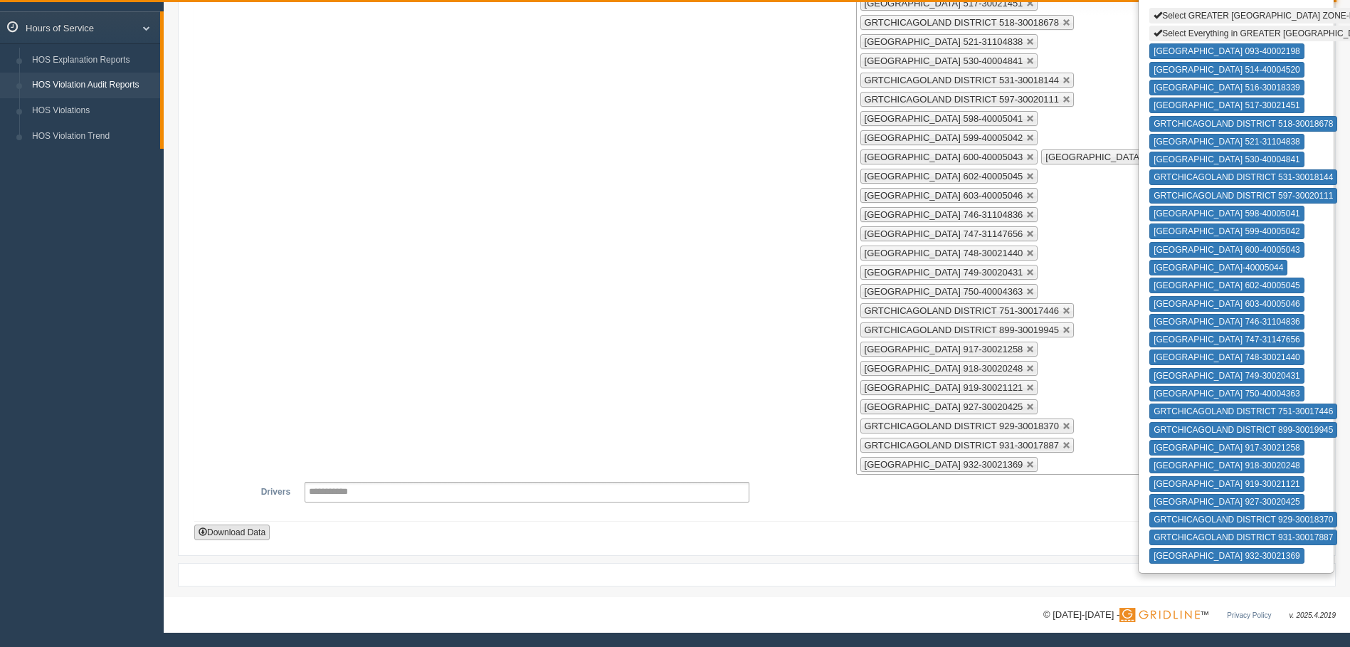
click at [250, 529] on button "Download Data" at bounding box center [231, 532] width 75 height 16
click at [235, 531] on button "Download Data" at bounding box center [231, 532] width 75 height 16
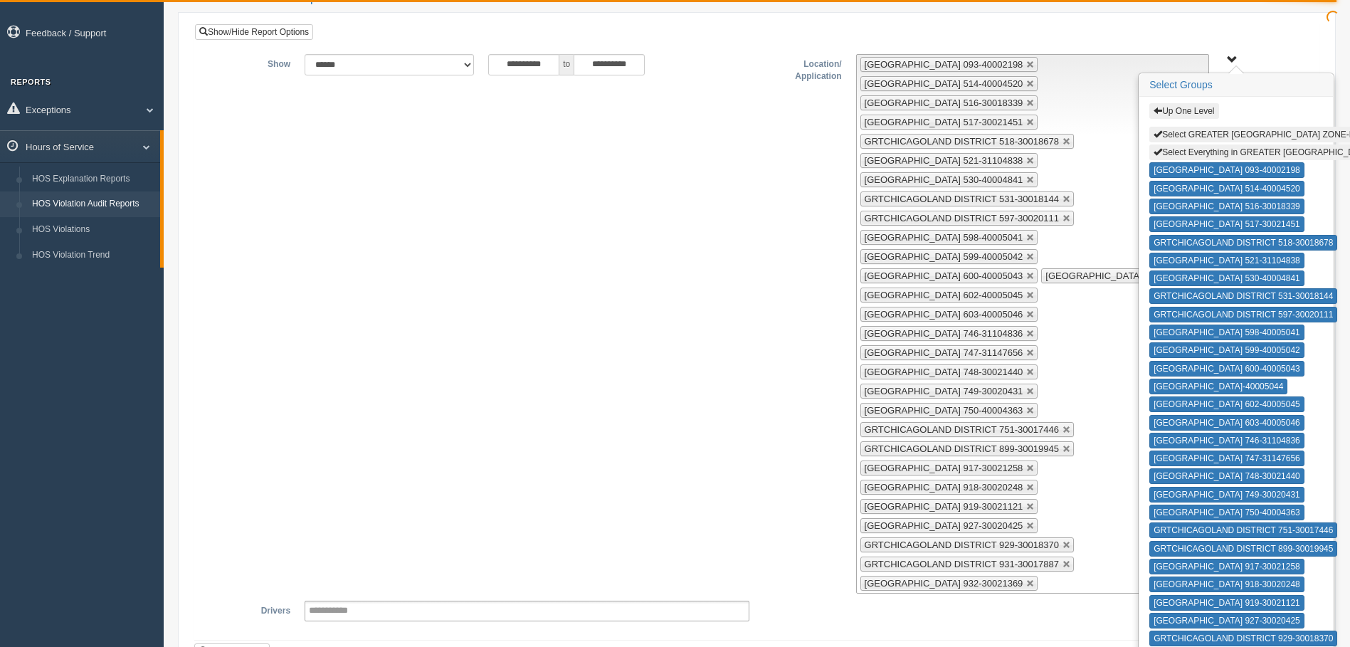
scroll to position [59, 0]
